Goal: Transaction & Acquisition: Purchase product/service

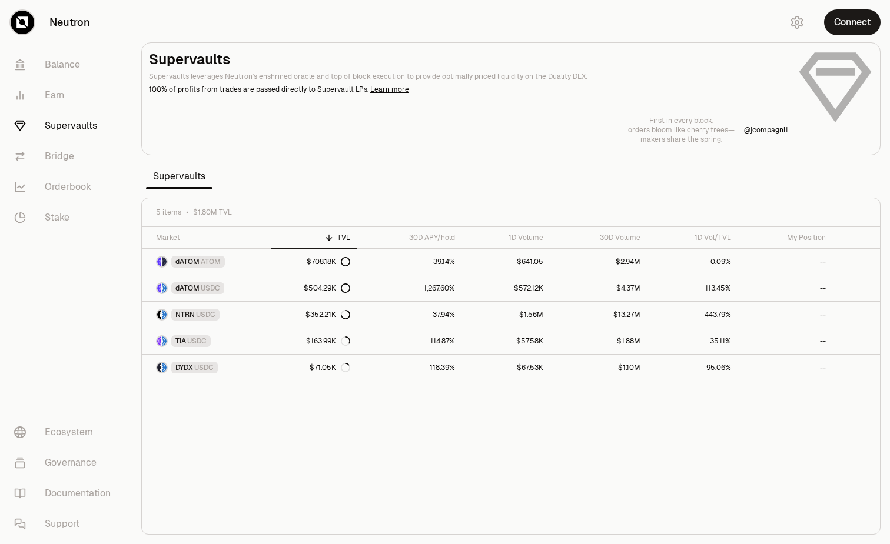
click at [868, 25] on button "Connect" at bounding box center [852, 22] width 56 height 26
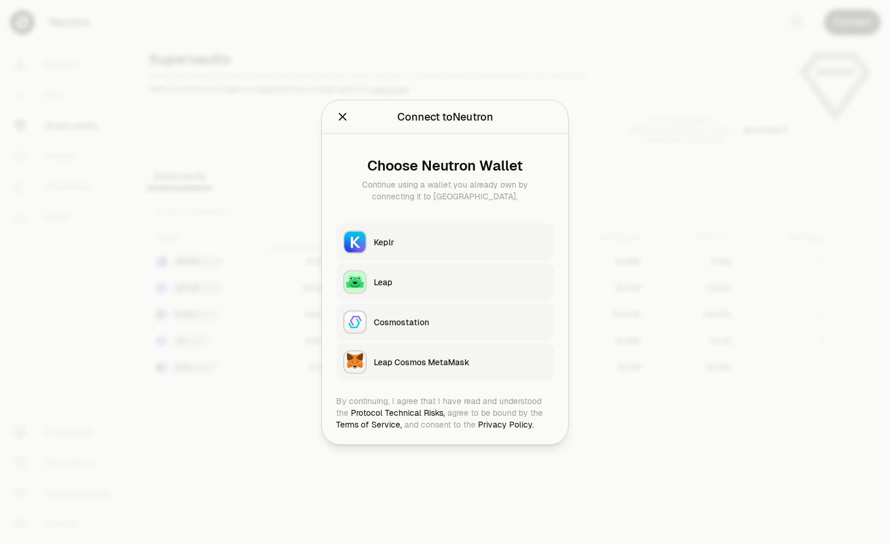
click at [501, 245] on div "Keplr" at bounding box center [460, 242] width 173 height 12
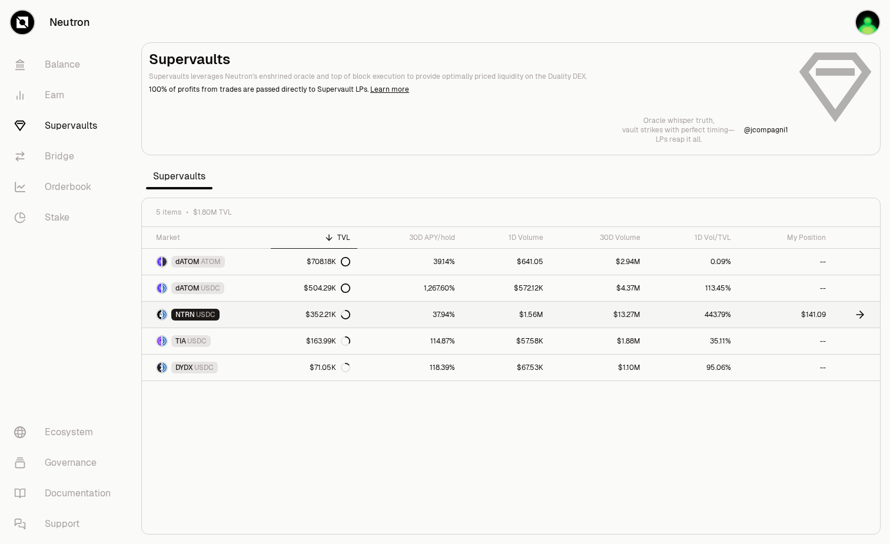
click at [304, 316] on link "$352.21K" at bounding box center [314, 315] width 86 height 26
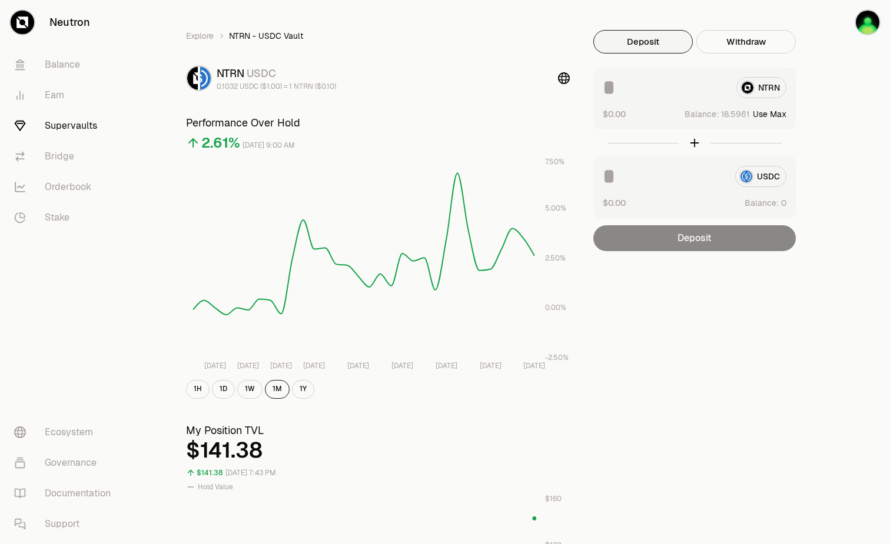
scroll to position [15, 0]
click at [58, 91] on link "Earn" at bounding box center [66, 95] width 122 height 31
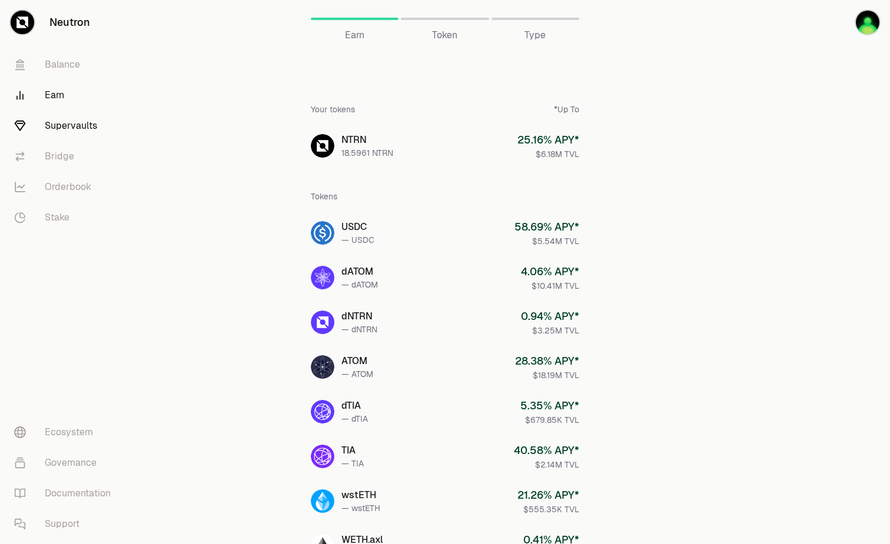
click at [64, 124] on link "Supervaults" at bounding box center [66, 126] width 122 height 31
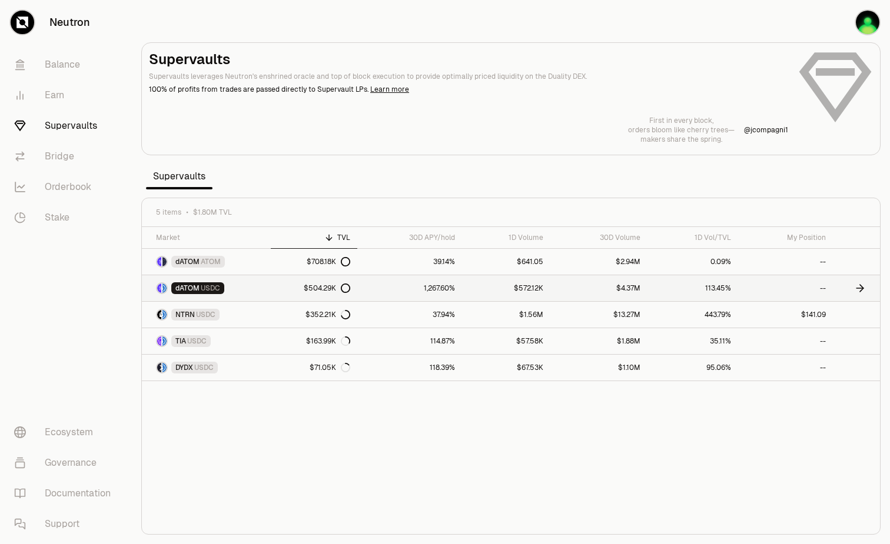
click at [210, 287] on span "USDC" at bounding box center [210, 288] width 19 height 9
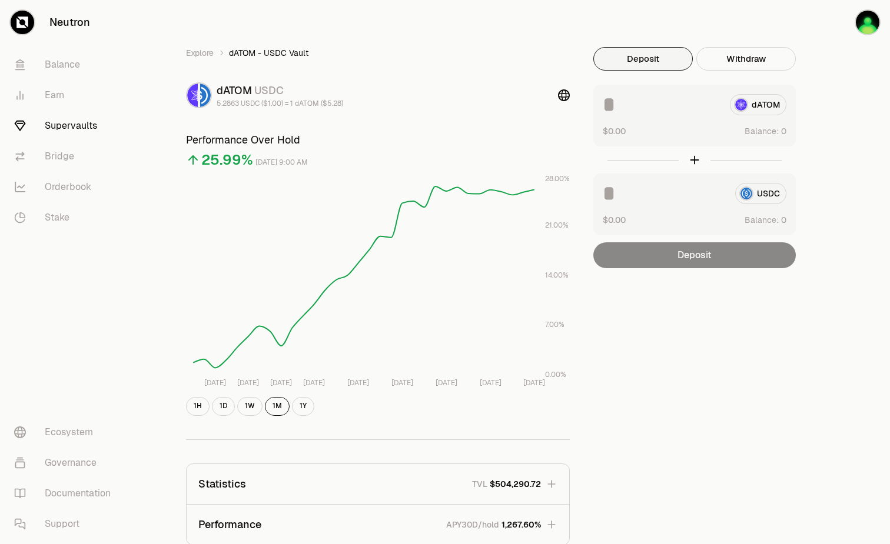
click at [688, 208] on div "USDC $0.00 Balance:" at bounding box center [694, 205] width 202 height 62
click at [655, 194] on input at bounding box center [664, 193] width 123 height 21
type input "****"
click at [715, 421] on div "Explore dATOM - USDC Vault dATOM USDC 5.2863 USDC ($1.00) = 1 dATOM ($5.28) Per…" at bounding box center [511, 380] width 678 height 667
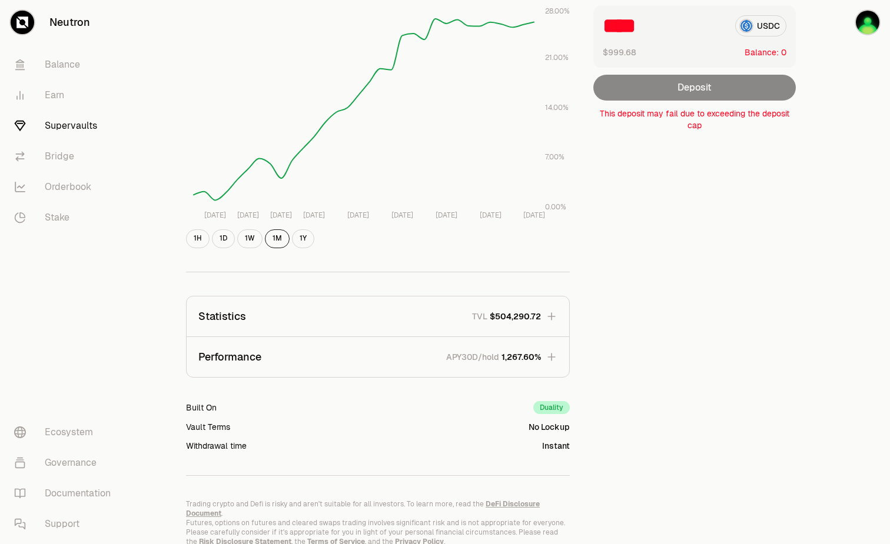
scroll to position [177, 0]
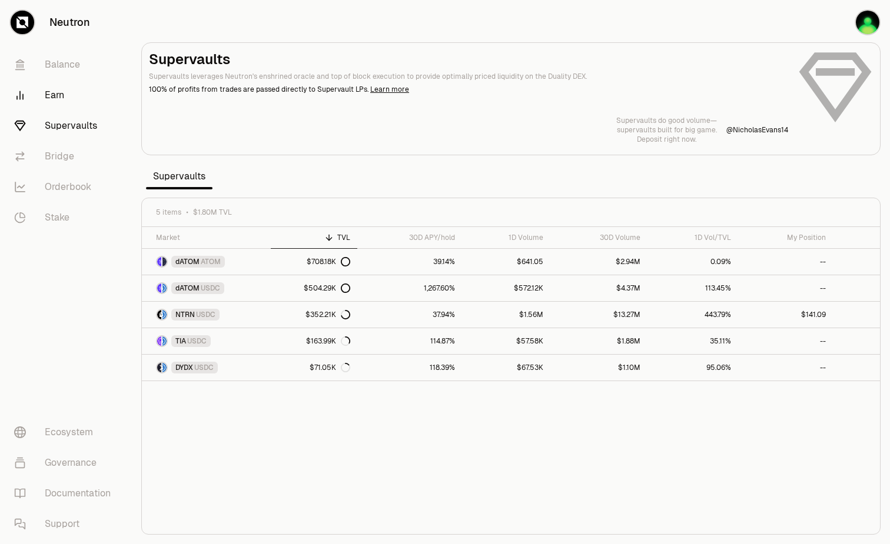
click at [52, 92] on link "Earn" at bounding box center [66, 95] width 122 height 31
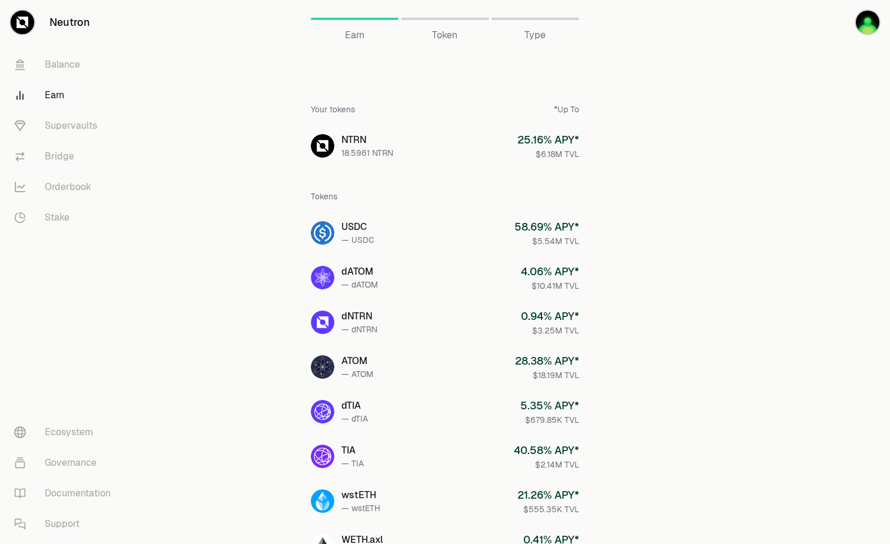
click at [81, 30] on link "Neutron" at bounding box center [66, 22] width 132 height 45
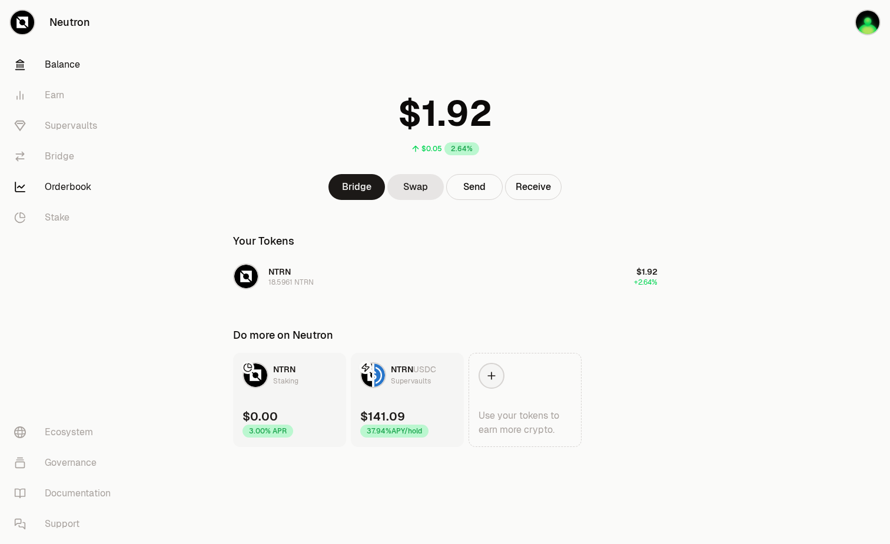
click at [59, 181] on link "Orderbook" at bounding box center [66, 187] width 122 height 31
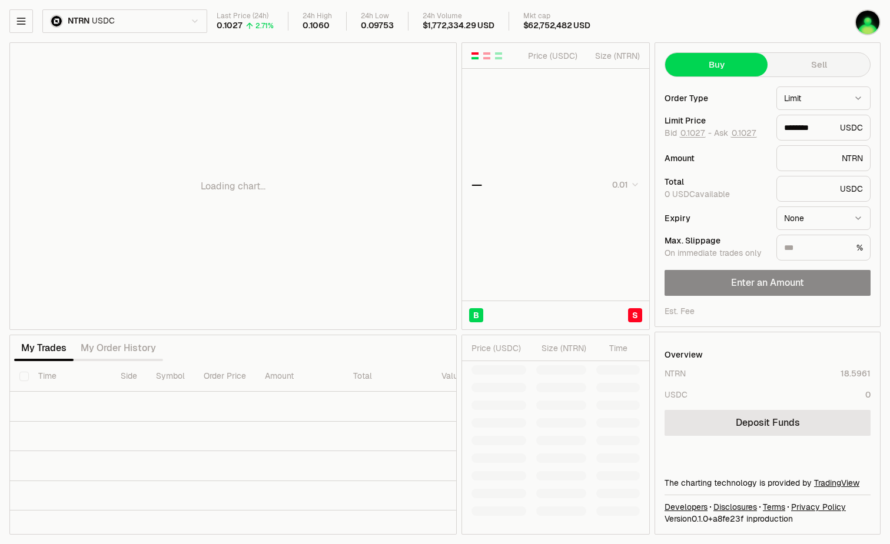
type input "********"
